Goal: Task Accomplishment & Management: Complete application form

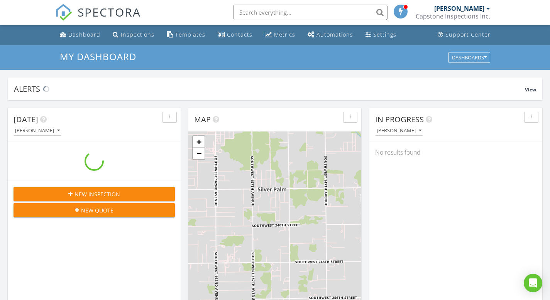
scroll to position [715, 562]
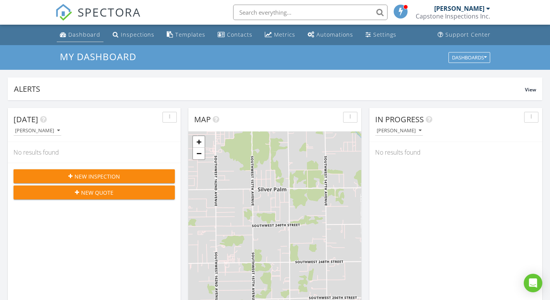
click at [79, 31] on div "Dashboard" at bounding box center [84, 34] width 32 height 7
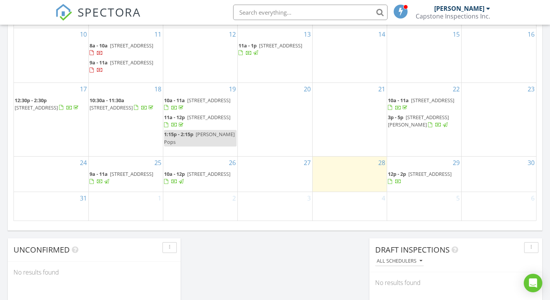
scroll to position [527, 0]
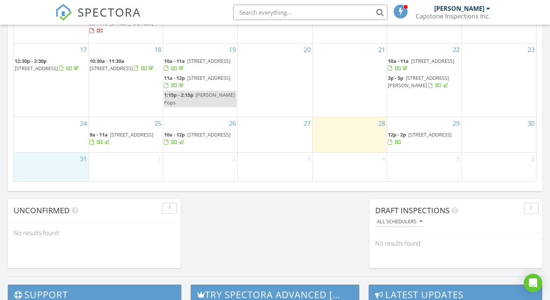
click at [59, 160] on div "31" at bounding box center [51, 167] width 75 height 29
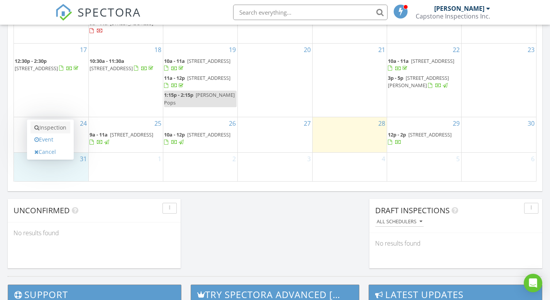
click at [49, 129] on link "Inspection" at bounding box center [51, 128] width 40 height 12
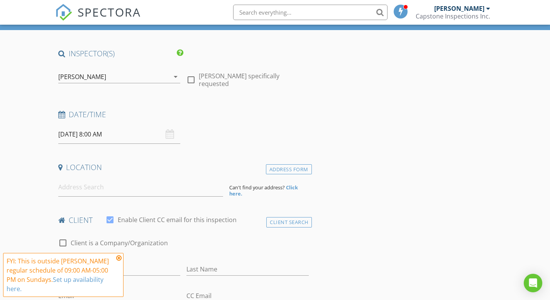
scroll to position [42, 0]
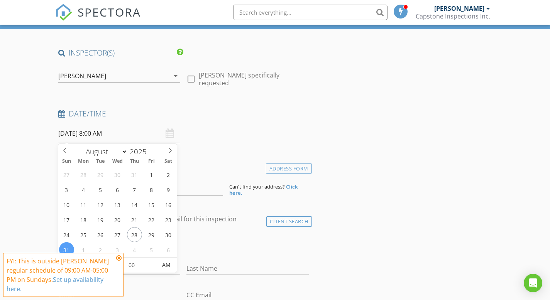
click at [121, 134] on input "[DATE] 8:00 AM" at bounding box center [119, 133] width 122 height 19
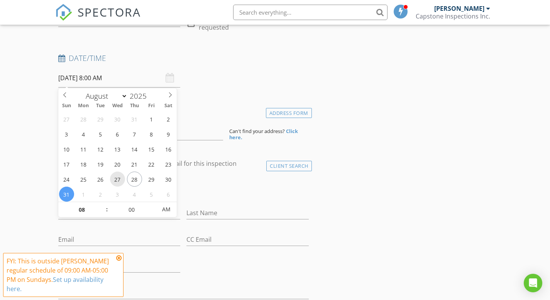
scroll to position [99, 0]
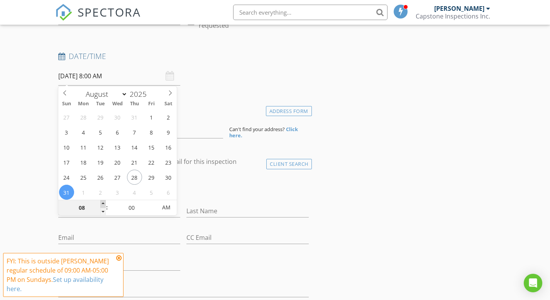
type input "09"
type input "08/31/2025 9:00 AM"
click at [102, 202] on span at bounding box center [102, 204] width 5 height 8
type input "10"
type input "[DATE] 10:00 AM"
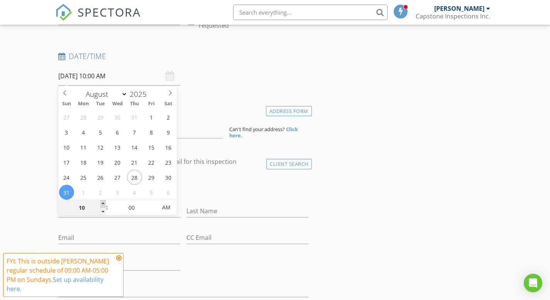
click at [102, 202] on span at bounding box center [102, 204] width 5 height 8
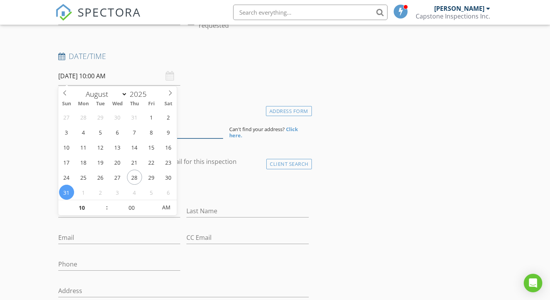
click at [197, 124] on input at bounding box center [140, 129] width 165 height 19
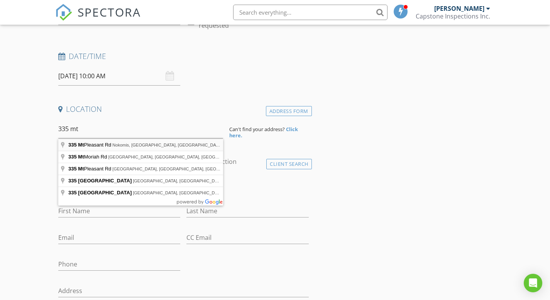
type input "335 Mt Pleasant Rd, Nokomis, FL, USA"
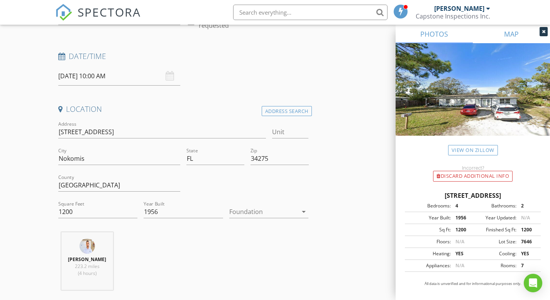
click at [518, 35] on link "MAP" at bounding box center [511, 34] width 77 height 19
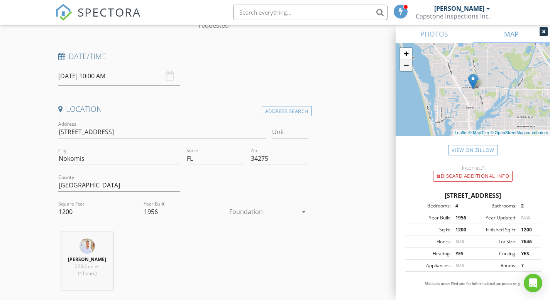
click at [407, 69] on link "−" at bounding box center [406, 65] width 12 height 12
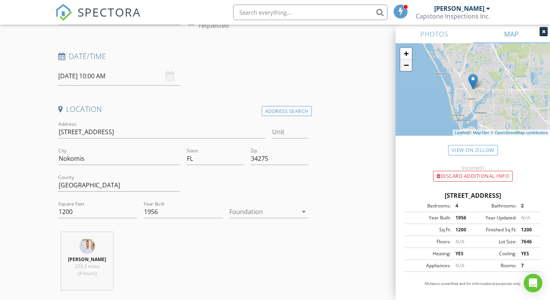
click at [407, 69] on link "−" at bounding box center [406, 65] width 12 height 12
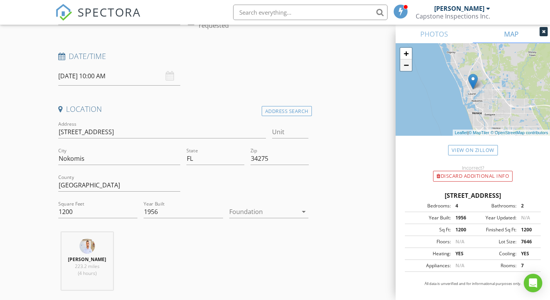
click at [407, 69] on link "−" at bounding box center [406, 65] width 12 height 12
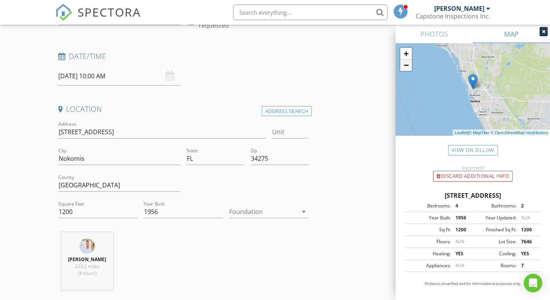
click at [407, 69] on link "−" at bounding box center [406, 65] width 12 height 12
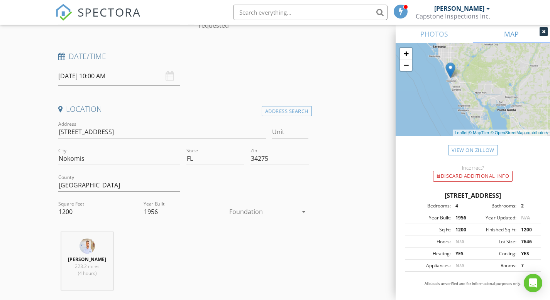
drag, startPoint x: 490, startPoint y: 73, endPoint x: 468, endPoint y: 63, distance: 24.5
click at [468, 63] on div "+ − Leaflet | © MapTiler © OpenStreetMap contributors" at bounding box center [473, 89] width 154 height 93
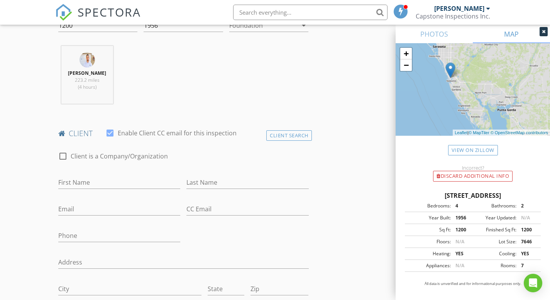
scroll to position [285, 0]
click at [158, 190] on input "First Name" at bounding box center [119, 184] width 122 height 13
type input "[PERSON_NAME]"
type input "N"
click at [143, 190] on input "[PERSON_NAME]" at bounding box center [119, 184] width 122 height 13
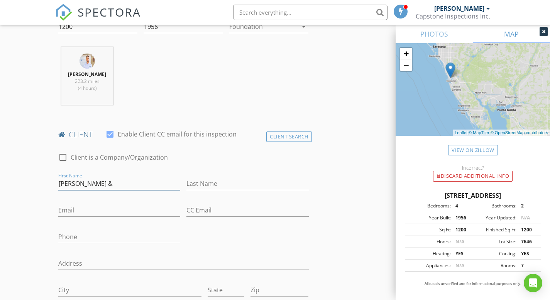
type input "[PERSON_NAME]"
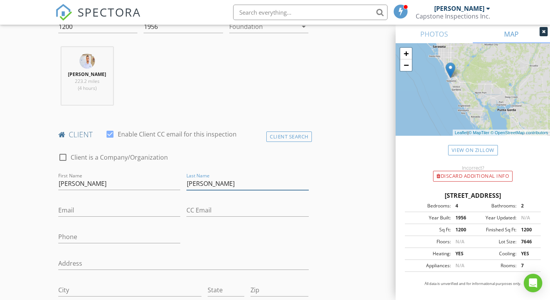
type input "[PERSON_NAME]"
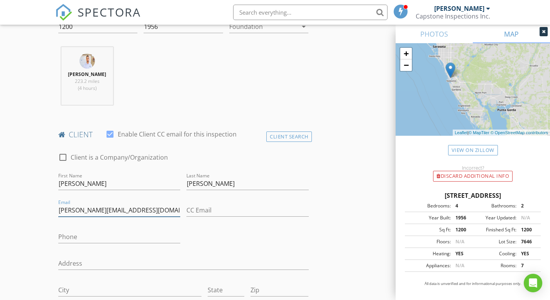
type input "[PERSON_NAME][EMAIL_ADDRESS][DOMAIN_NAME]"
type input "[PHONE_NUMBER]"
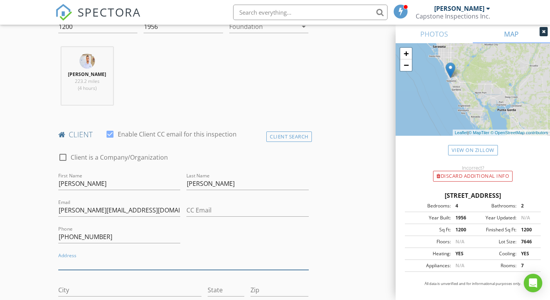
scroll to position [445, 0]
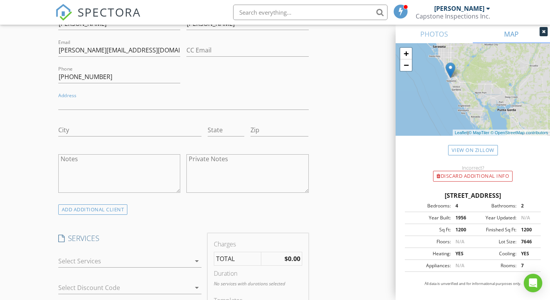
click at [105, 205] on div at bounding box center [119, 202] width 122 height 5
click at [106, 215] on div "ADD ADDITIONAL client" at bounding box center [92, 210] width 69 height 10
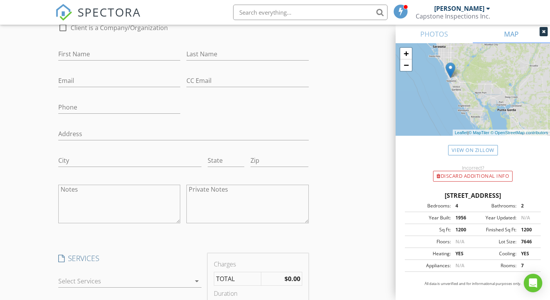
scroll to position [629, 0]
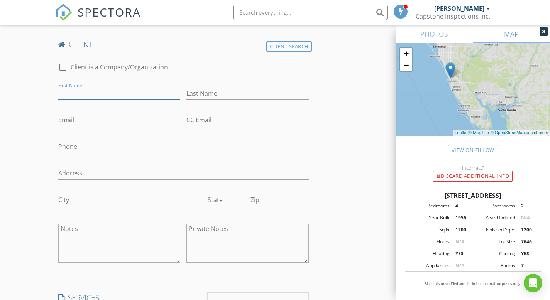
click at [110, 100] on input "First Name" at bounding box center [119, 93] width 122 height 13
type input "[PERSON_NAME]"
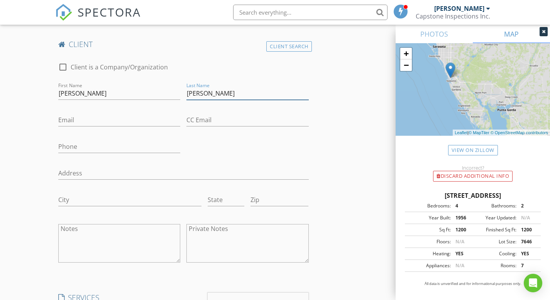
type input "[PERSON_NAME]"
type input "[EMAIL_ADDRESS][DOMAIN_NAME]"
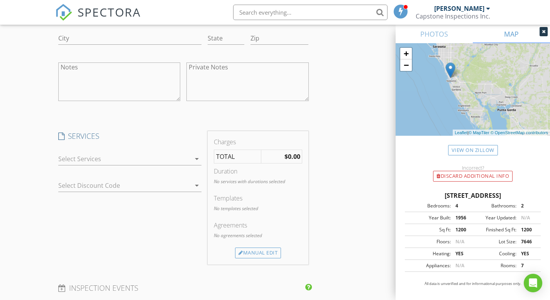
scroll to position [880, 0]
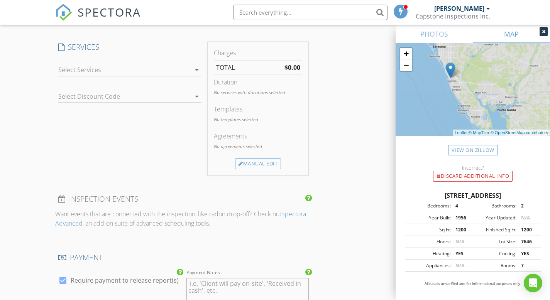
type input "[PHONE_NUMBER]"
click at [172, 75] on div at bounding box center [124, 70] width 133 height 12
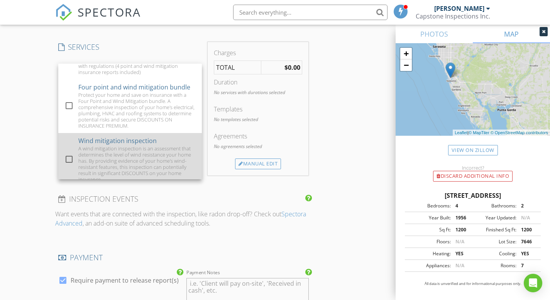
scroll to position [111, 0]
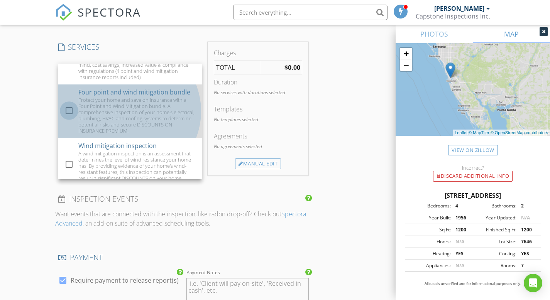
click at [74, 117] on div at bounding box center [69, 110] width 13 height 13
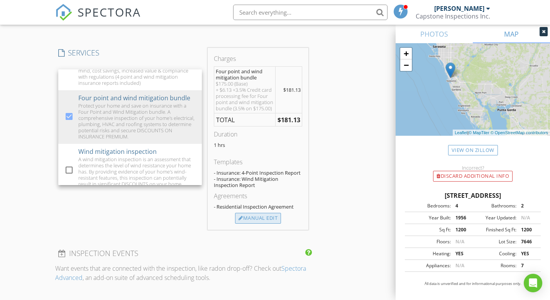
scroll to position [882, 0]
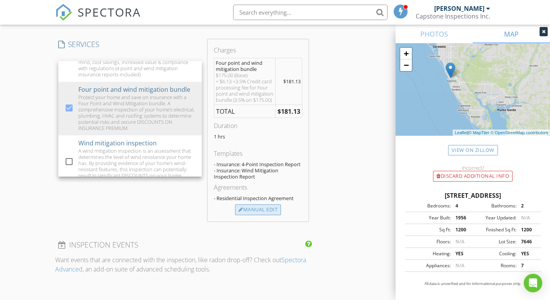
click at [264, 213] on div "Manual Edit" at bounding box center [258, 210] width 46 height 11
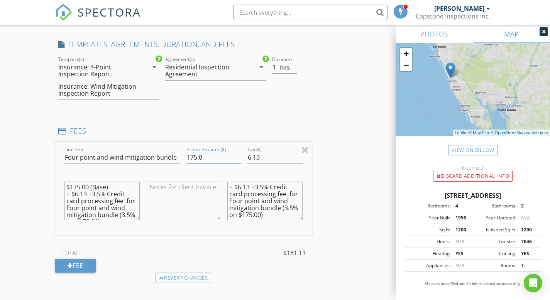
drag, startPoint x: 193, startPoint y: 165, endPoint x: 187, endPoint y: 166, distance: 6.0
click at [187, 164] on input "175.0" at bounding box center [213, 157] width 55 height 13
click at [191, 163] on input "325.0" at bounding box center [213, 157] width 55 height 13
type input "325.0"
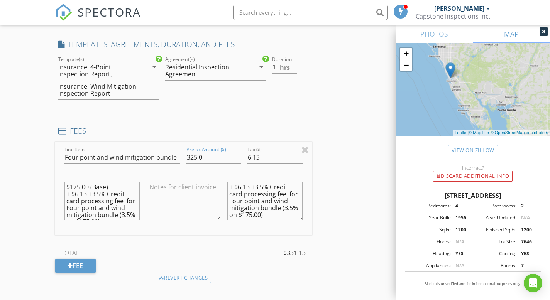
click at [72, 194] on textarea "$175.00 (Base) + $6.13 +3.5% Credit card processing fee for Four point and wind…" at bounding box center [101, 201] width 75 height 39
paste textarea "325."
type textarea "$325.0 (Base) + $6.13 +3.5% Credit card processing fee for Four point and wind …"
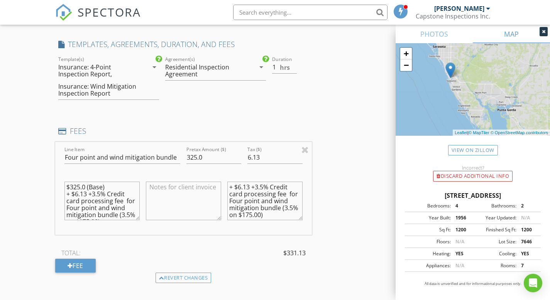
click at [240, 215] on textarea "+ $6.13 +3.5% Credit card processing fee for Four point and wind mitigation bun…" at bounding box center [264, 201] width 75 height 39
paste textarea "325."
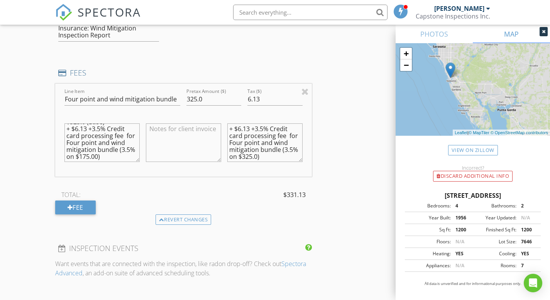
scroll to position [21, 0]
type textarea "+ $6.13 +3.5% Credit card processing fee for Four point and wind mitigation bun…"
click at [77, 158] on textarea "$325.0 (Base) + $6.13 +3.5% Credit card processing fee for Four point and wind …" at bounding box center [101, 143] width 75 height 39
paste textarea "325."
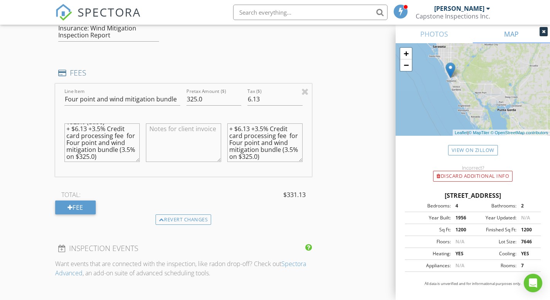
scroll to position [0, 0]
type textarea "$325.0 (Base) + $6.13 +3.5% Credit card processing fee for Four point and wind …"
drag, startPoint x: 265, startPoint y: 107, endPoint x: 237, endPoint y: 110, distance: 28.0
click at [237, 110] on div "Line Item Four point and wind mitigation bundle Pretax Amount ($) 325.0 Tax ($)…" at bounding box center [183, 130] width 257 height 93
type input "11.38"
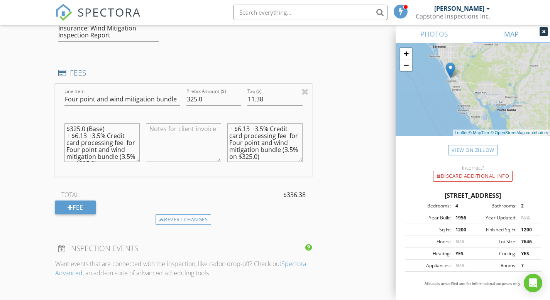
click at [242, 137] on textarea "+ $6.13 +3.5% Credit card processing fee for Four point and wind mitigation bun…" at bounding box center [264, 143] width 75 height 39
paste textarea "11.38"
type textarea "+ $11.38 +3.5% Credit card processing fee for Four point and wind mitigation bu…"
click at [78, 144] on textarea "$325.0 (Base) + $6.13 +3.5% Credit card processing fee for Four point and wind …" at bounding box center [101, 143] width 75 height 39
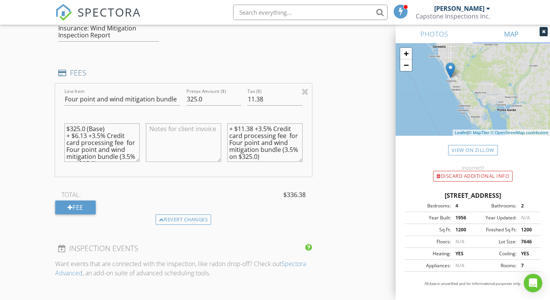
click at [78, 144] on textarea "$325.0 (Base) + $6.13 +3.5% Credit card processing fee for Four point and wind …" at bounding box center [101, 143] width 75 height 39
paste textarea "11.38"
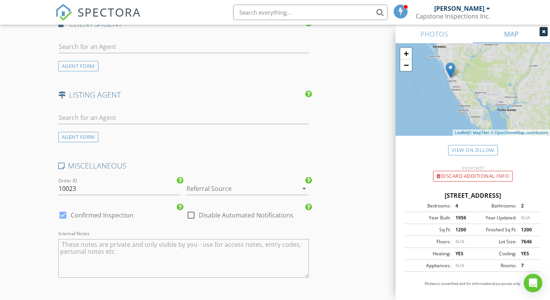
scroll to position [1271, 0]
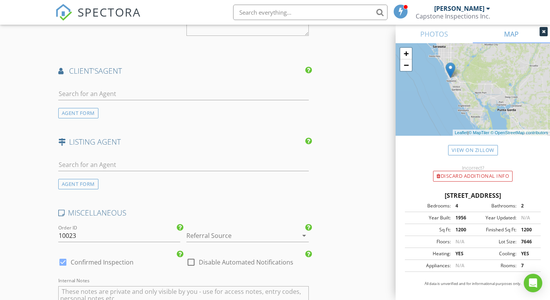
type textarea "$325.0 (Base) + $11.38 +3.5% Credit card processing fee for Four point and wind…"
click at [169, 97] on input "text" at bounding box center [183, 94] width 251 height 13
type input "ele"
click at [86, 112] on div "[PERSON_NAME]" at bounding box center [137, 107] width 114 height 9
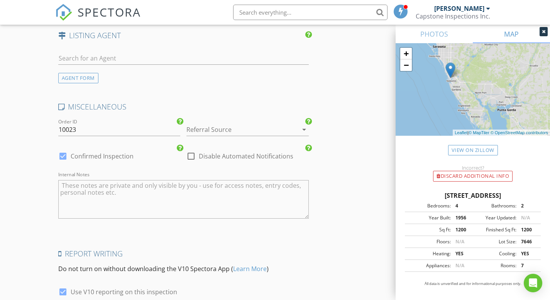
scroll to position [1628, 0]
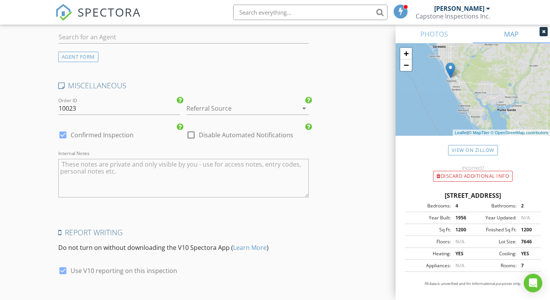
drag, startPoint x: 210, startPoint y: 123, endPoint x: 211, endPoint y: 119, distance: 4.8
click at [210, 121] on div "Referral Source arrow_drop_down" at bounding box center [247, 112] width 122 height 20
click at [211, 115] on div at bounding box center [236, 108] width 101 height 12
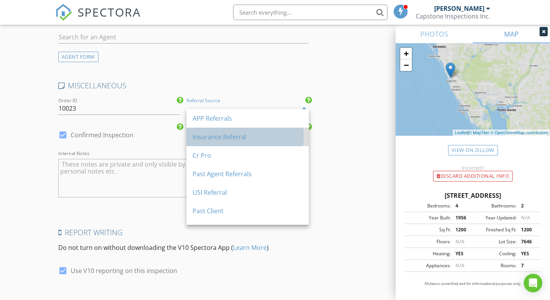
click at [230, 136] on div "Insurance Referral" at bounding box center [248, 136] width 110 height 9
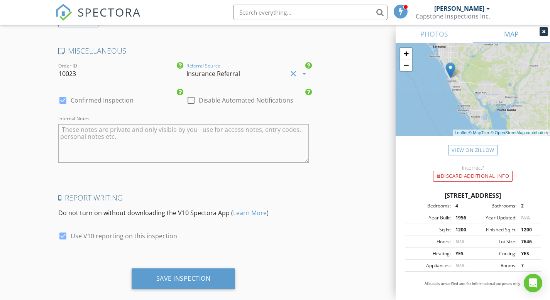
scroll to position [1683, 0]
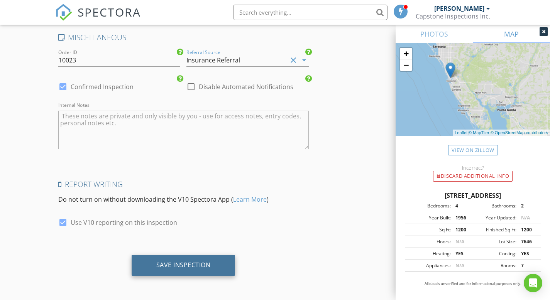
click at [199, 265] on div "Save Inspection" at bounding box center [183, 265] width 54 height 8
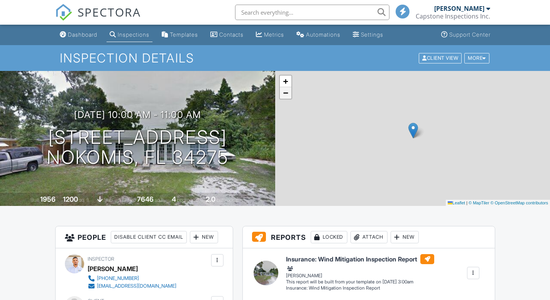
click at [286, 92] on span "−" at bounding box center [285, 93] width 5 height 10
click at [286, 93] on span "−" at bounding box center [285, 93] width 5 height 10
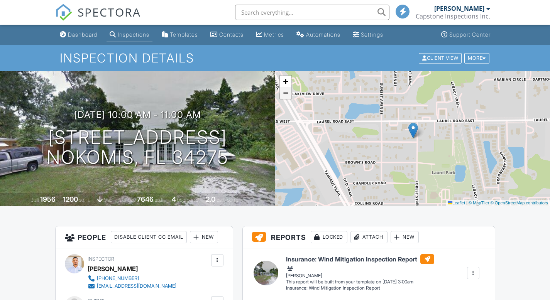
click at [286, 93] on span "−" at bounding box center [285, 93] width 5 height 10
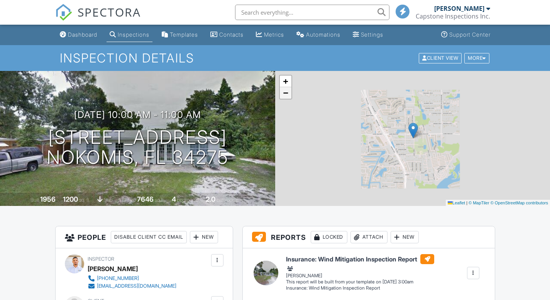
click at [286, 93] on span "−" at bounding box center [285, 93] width 5 height 10
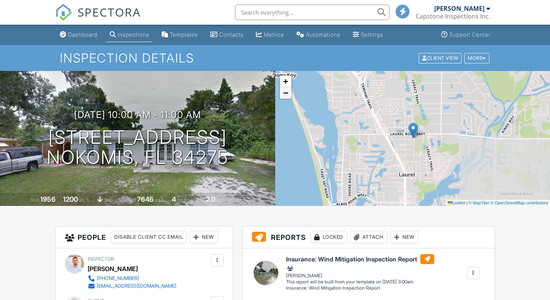
click at [286, 93] on span "−" at bounding box center [285, 93] width 5 height 10
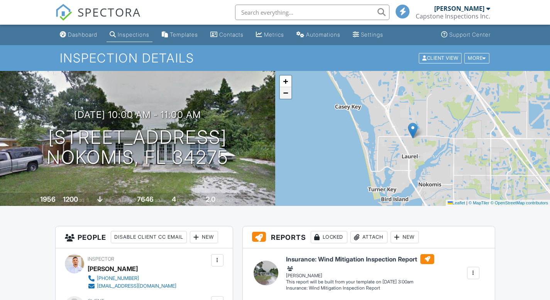
click at [286, 93] on span "−" at bounding box center [285, 93] width 5 height 10
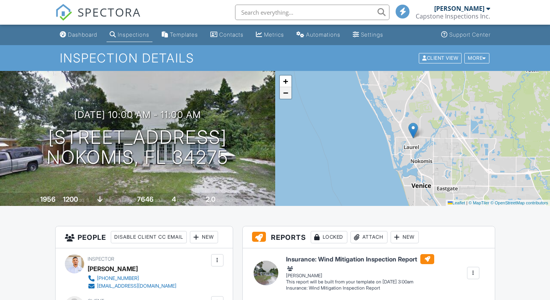
click at [286, 93] on span "−" at bounding box center [285, 93] width 5 height 10
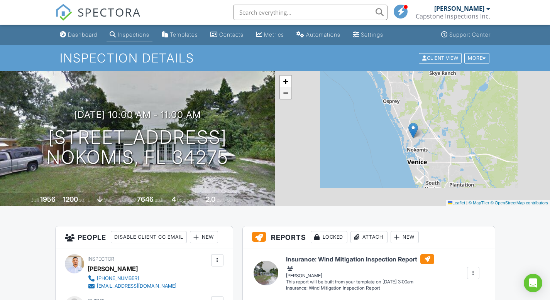
click at [286, 93] on span "−" at bounding box center [285, 93] width 5 height 10
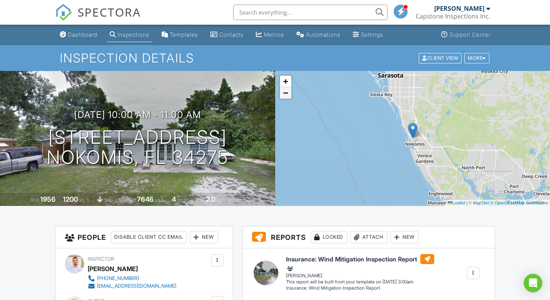
click at [286, 93] on span "−" at bounding box center [285, 93] width 5 height 10
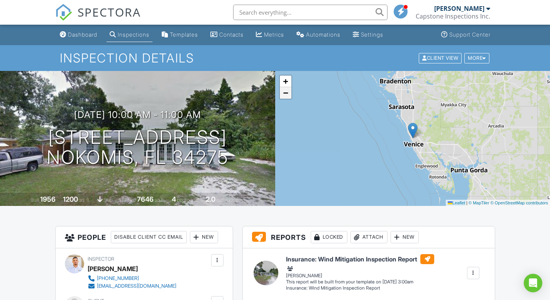
click at [286, 93] on span "−" at bounding box center [285, 93] width 5 height 10
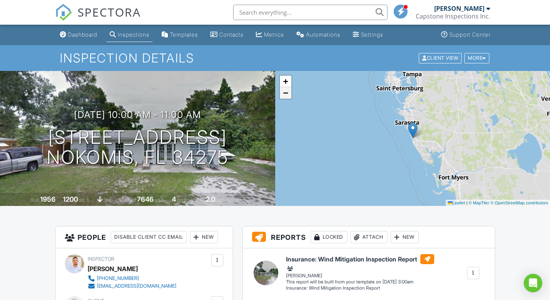
click at [286, 93] on span "−" at bounding box center [285, 93] width 5 height 10
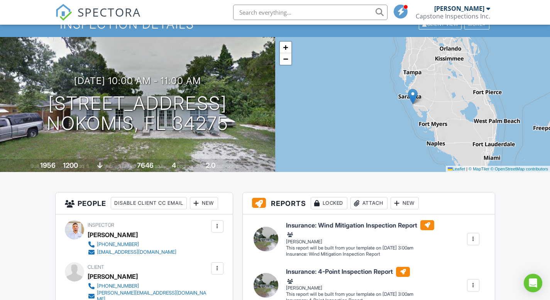
scroll to position [36, 0]
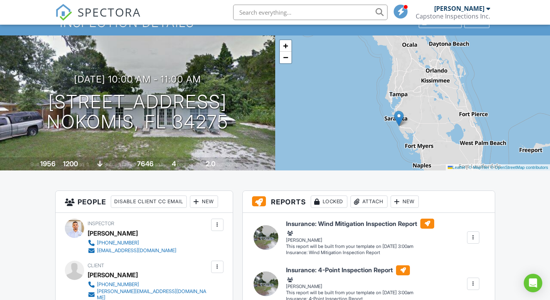
drag, startPoint x: 421, startPoint y: 98, endPoint x: 407, endPoint y: 122, distance: 27.3
click at [407, 122] on div "+ − Leaflet | © MapTiler © OpenStreetMap contributors" at bounding box center [412, 103] width 275 height 135
